Goal: Transaction & Acquisition: Purchase product/service

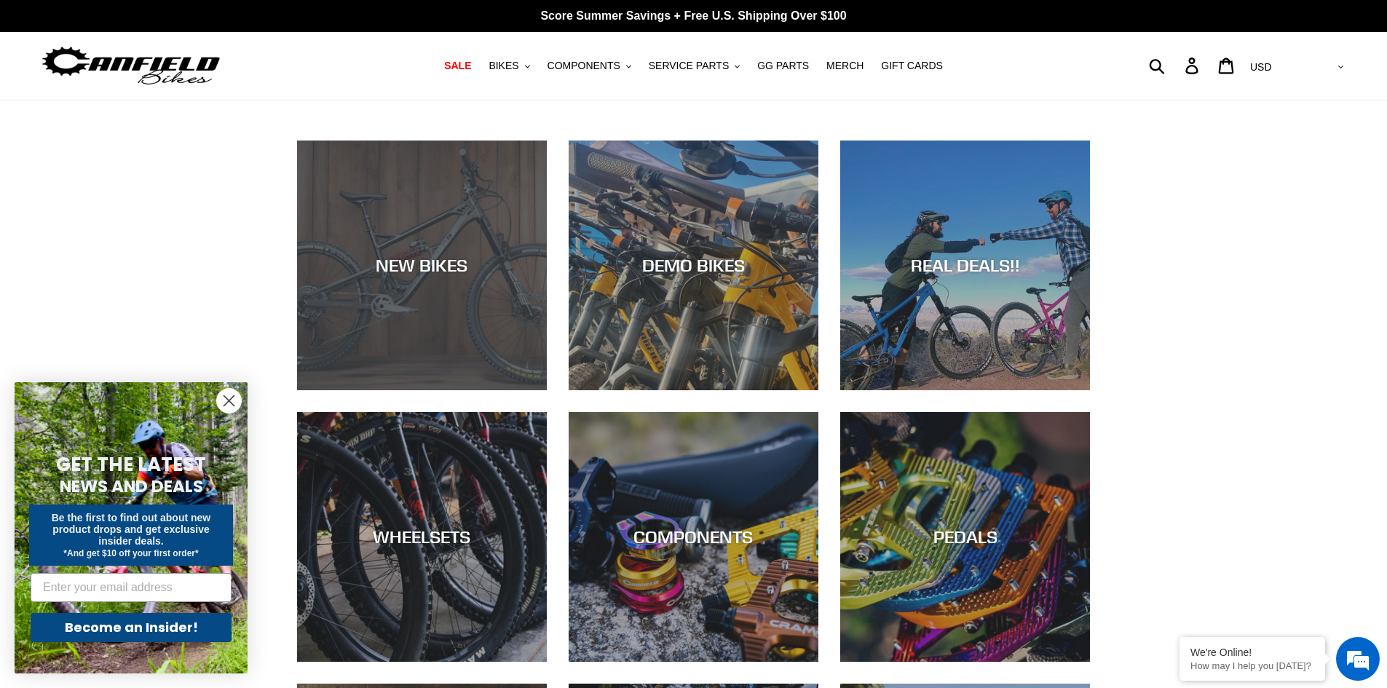
click at [418, 269] on div "NEW BIKES" at bounding box center [422, 265] width 250 height 21
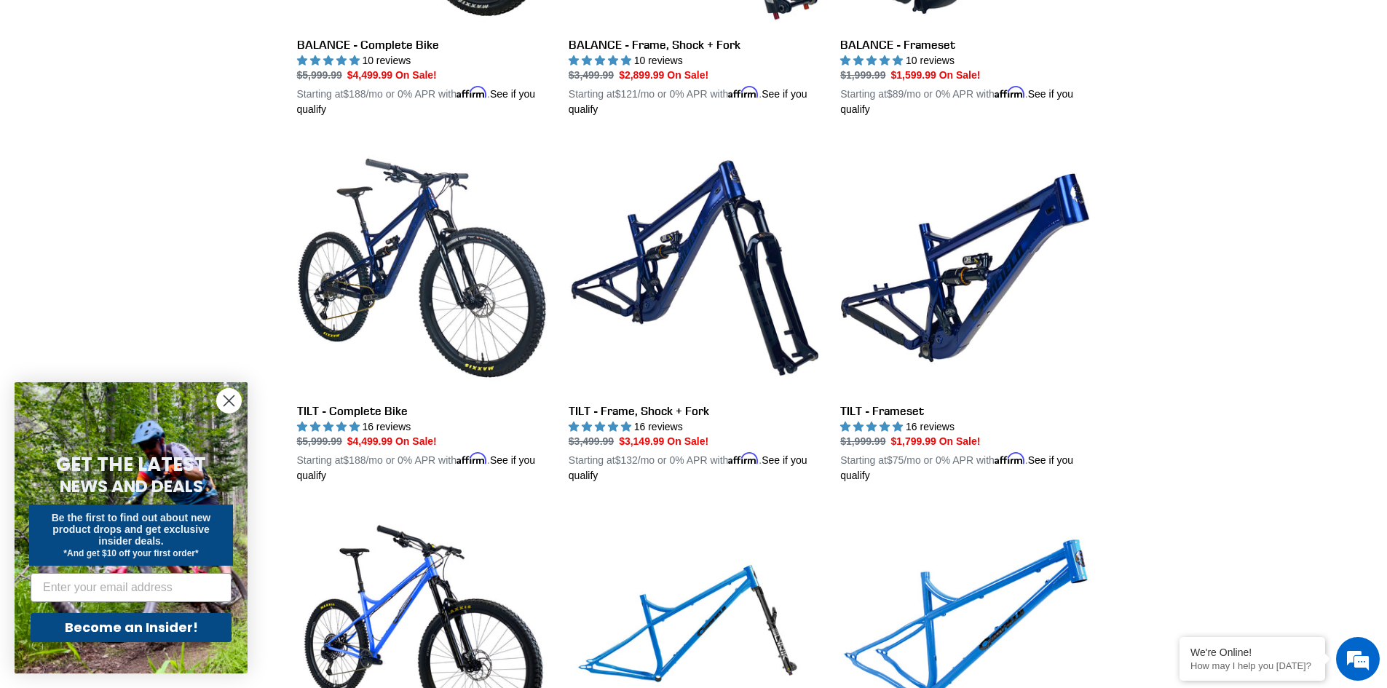
scroll to position [1675, 0]
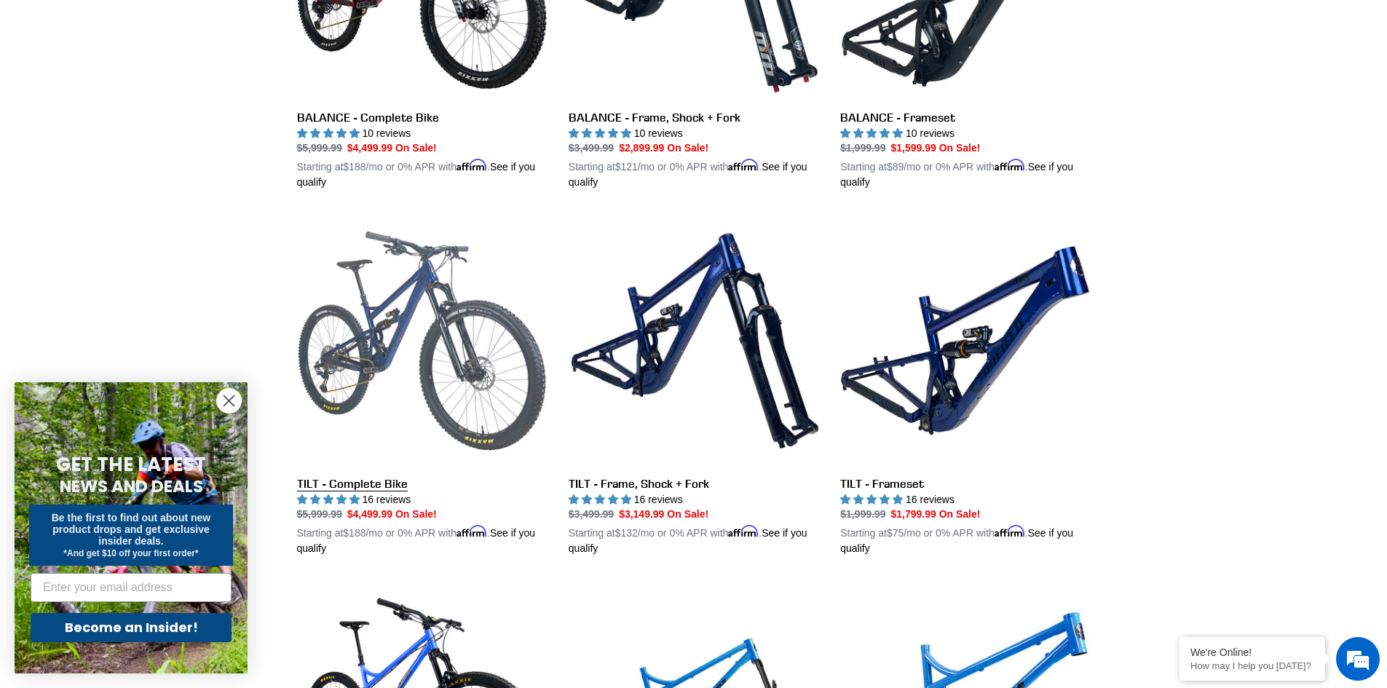
click at [399, 310] on link "TILT - Complete Bike" at bounding box center [422, 386] width 250 height 341
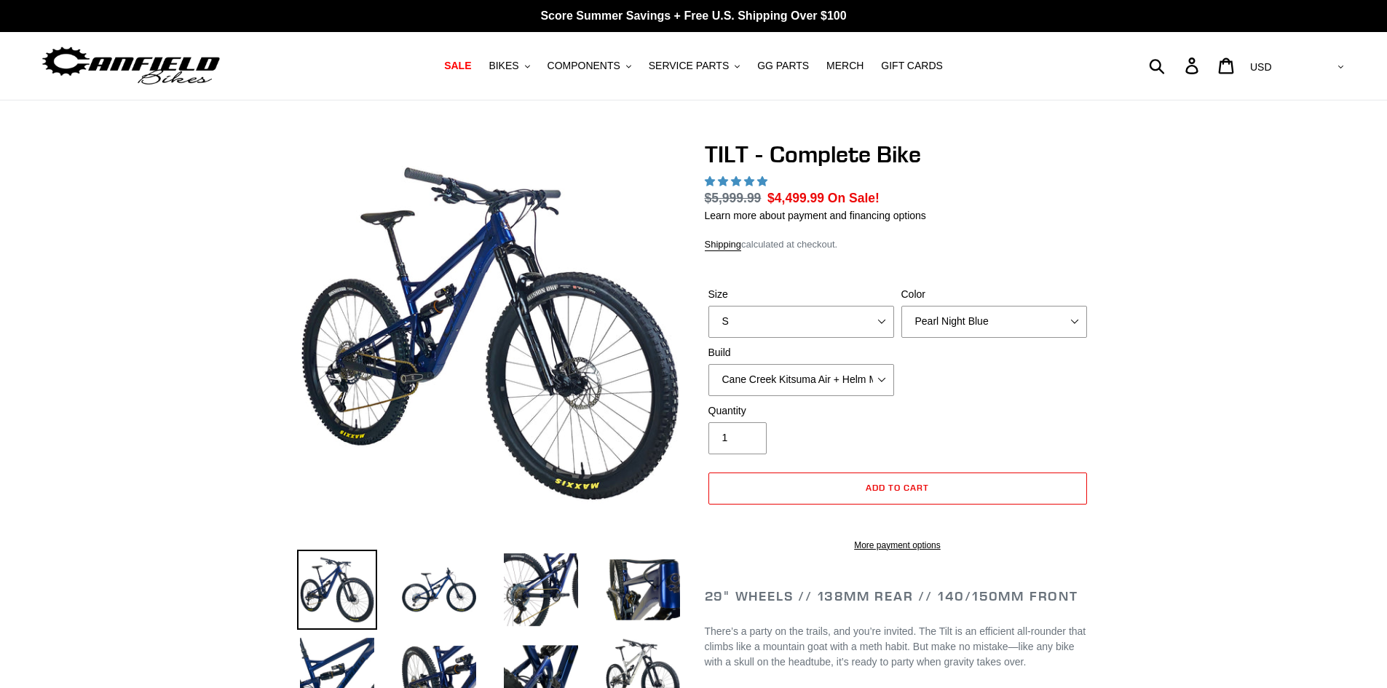
select select "highest-rating"
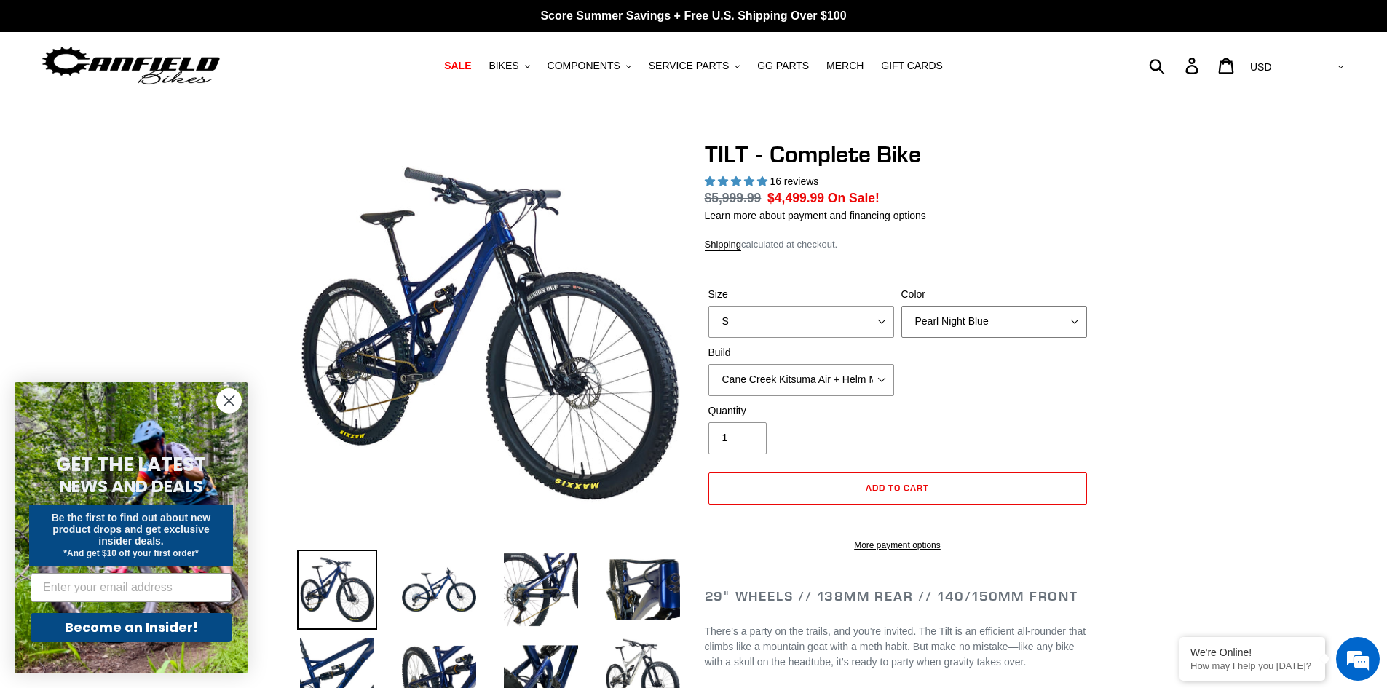
click at [1075, 320] on select "Pearl Night Blue Stealth Silver Raw" at bounding box center [994, 322] width 186 height 32
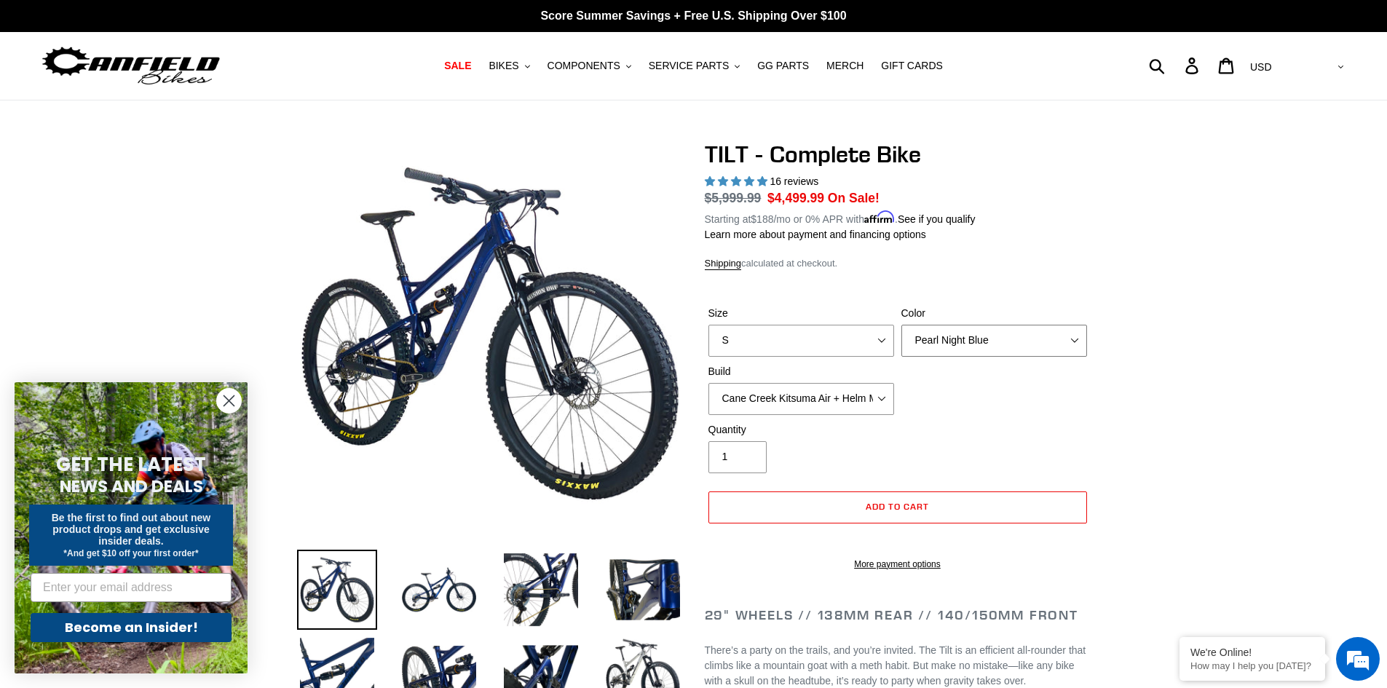
select select "Raw"
click at [901, 325] on select "Pearl Night Blue Stealth Silver Raw" at bounding box center [994, 341] width 186 height 32
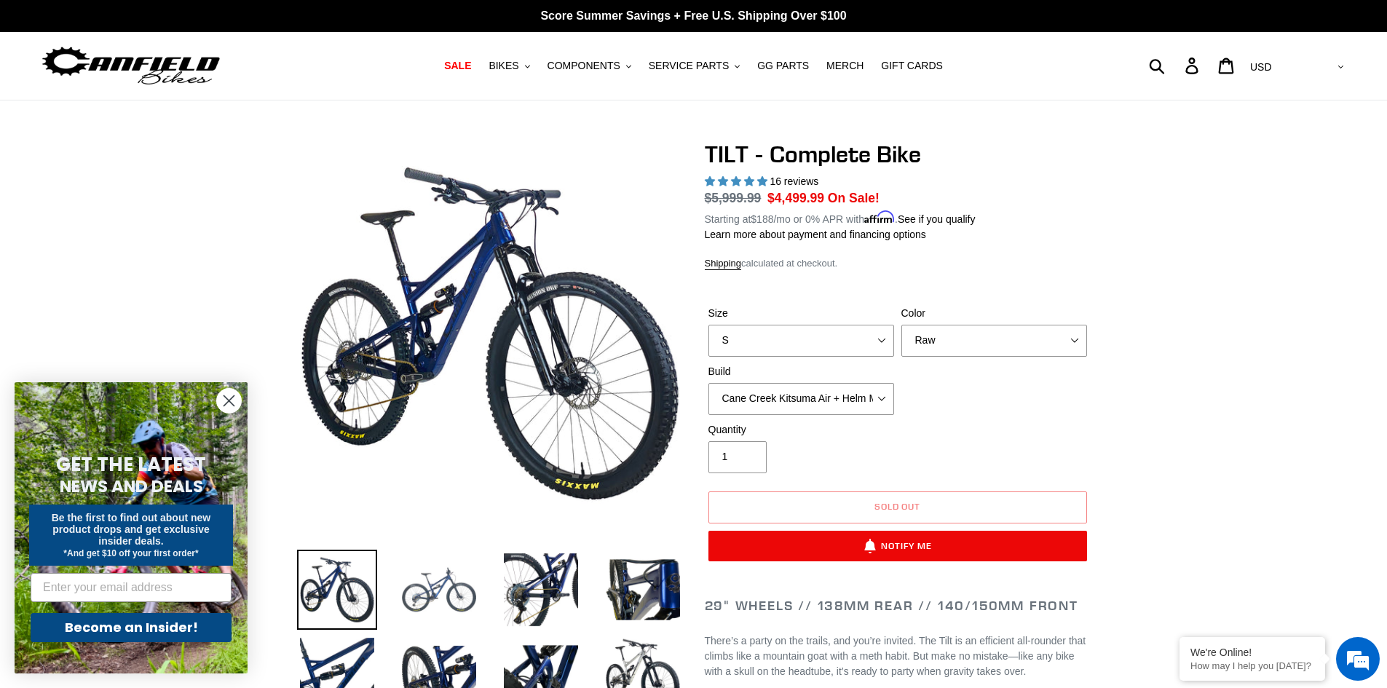
click at [445, 594] on img at bounding box center [439, 590] width 80 height 80
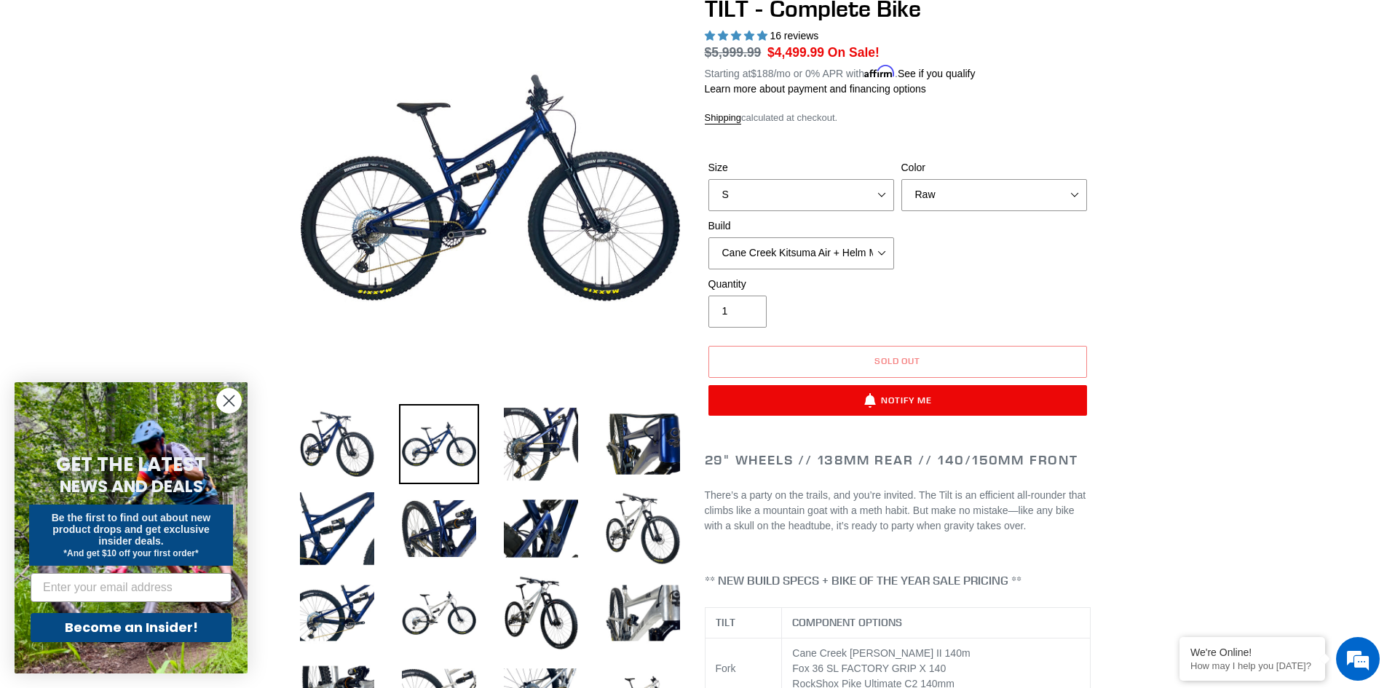
scroll to position [218, 0]
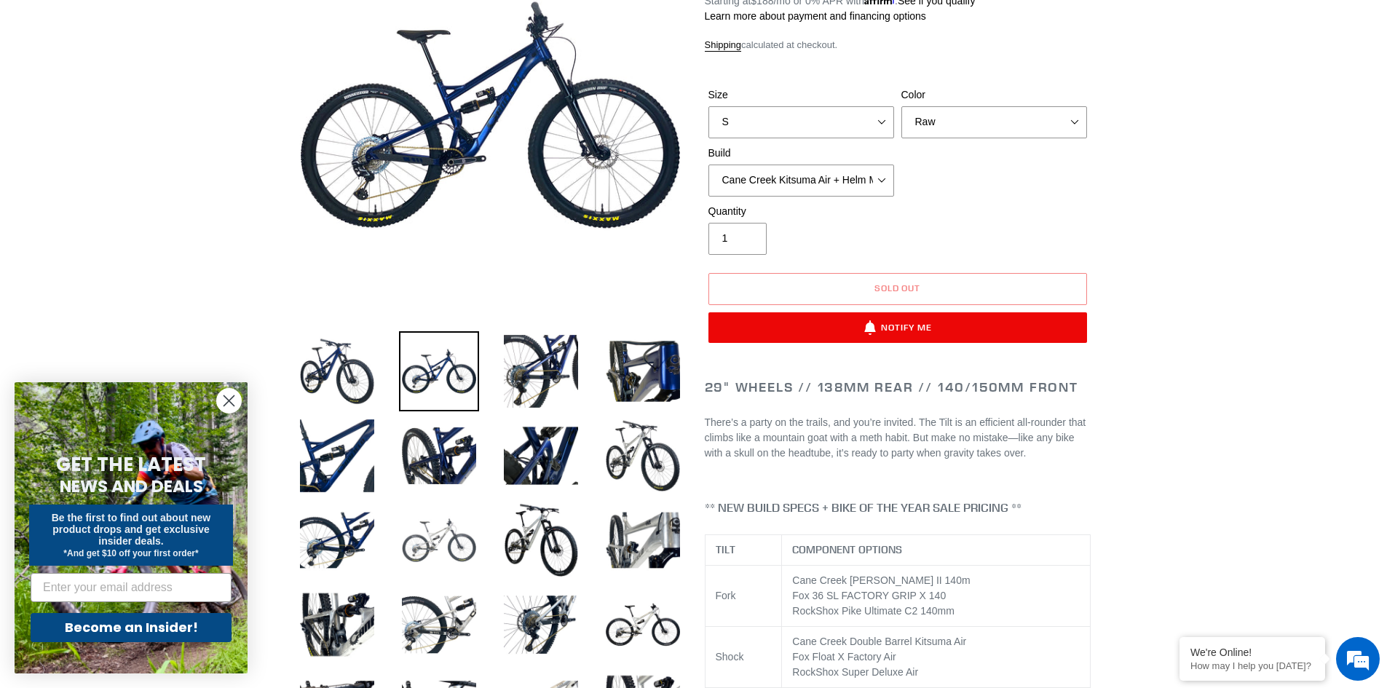
click at [443, 541] on img at bounding box center [439, 540] width 80 height 80
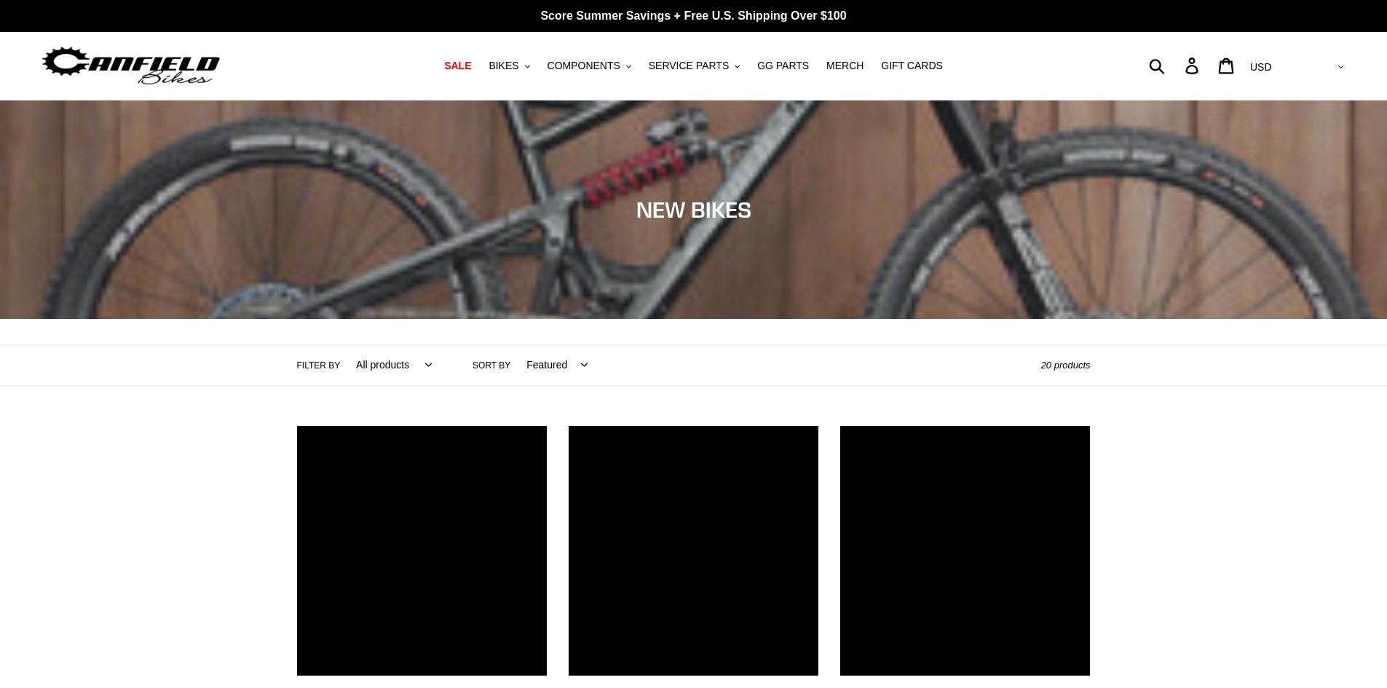
scroll to position [1675, 0]
